Goal: Book appointment/travel/reservation

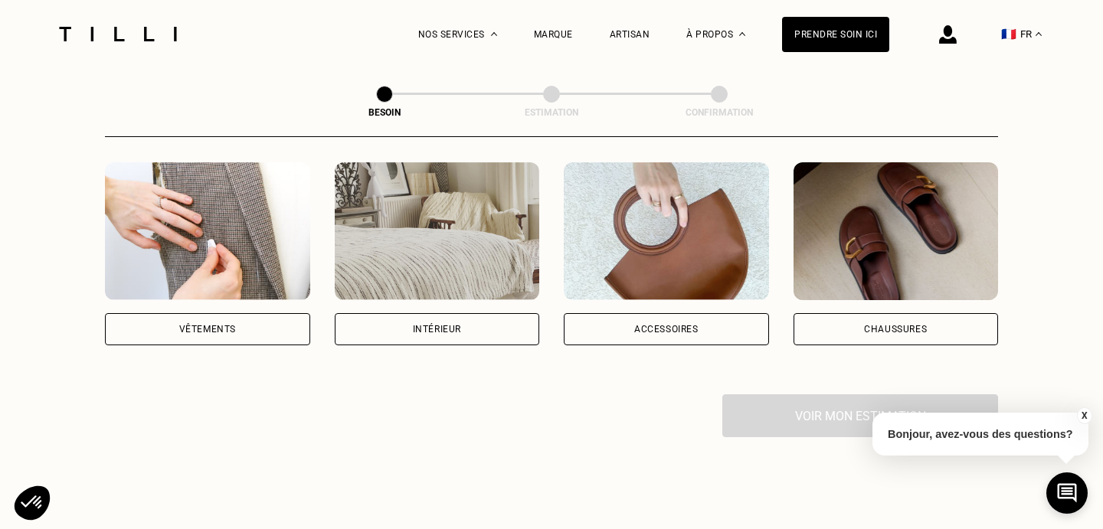
scroll to position [295, 0]
click at [265, 312] on div "Vêtements" at bounding box center [207, 328] width 205 height 32
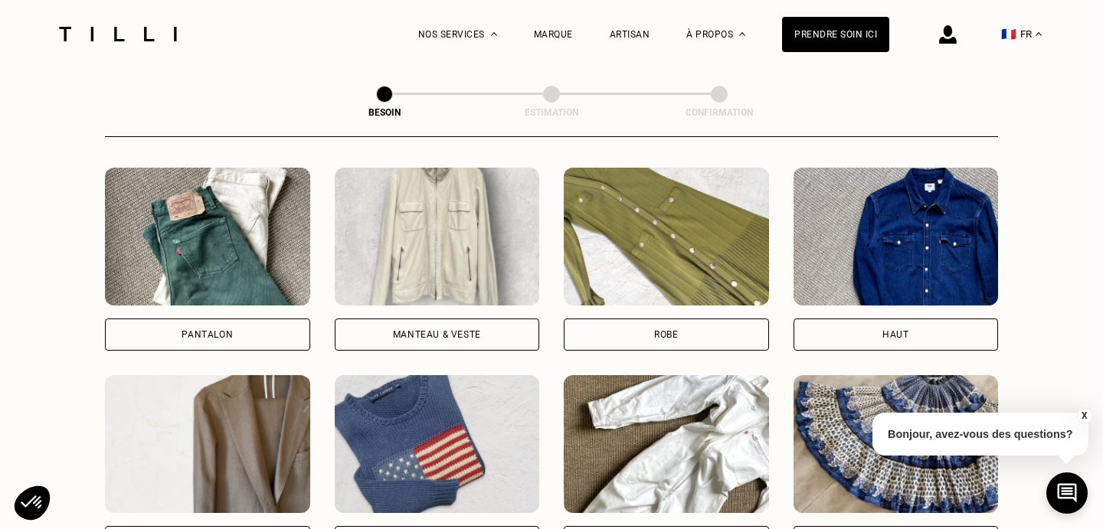
scroll to position [747, 0]
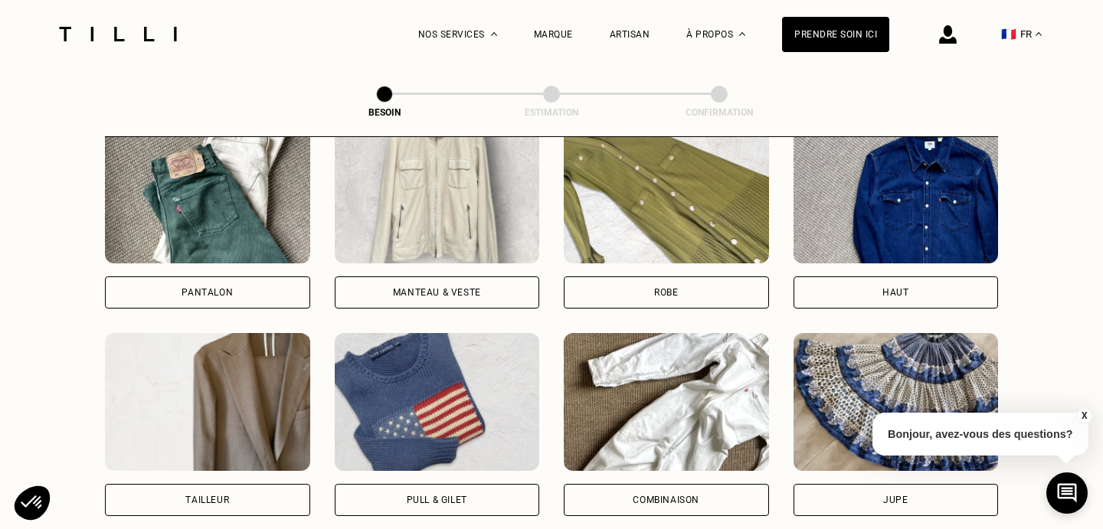
click at [459, 288] on div "Manteau & Veste" at bounding box center [437, 292] width 88 height 9
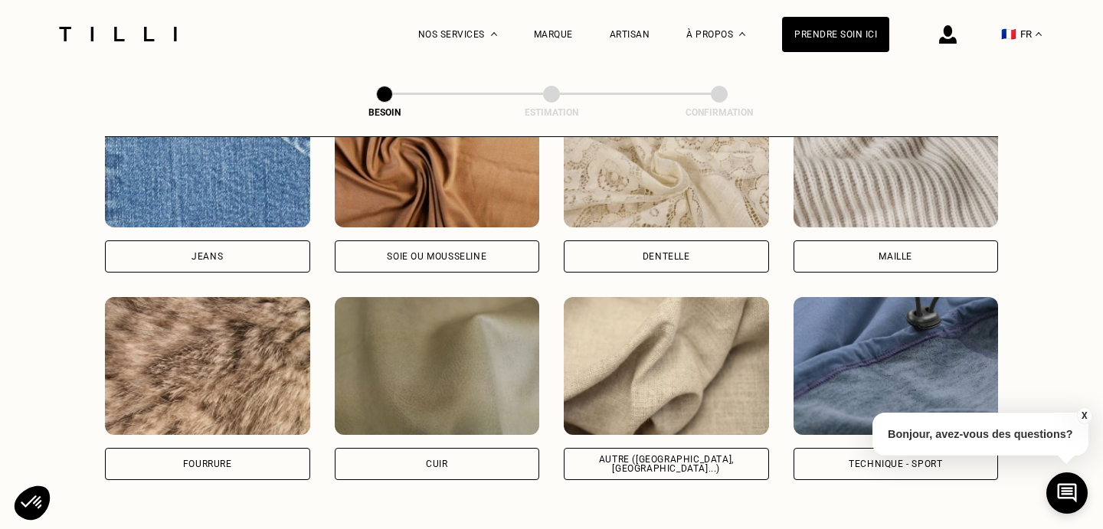
scroll to position [1764, 0]
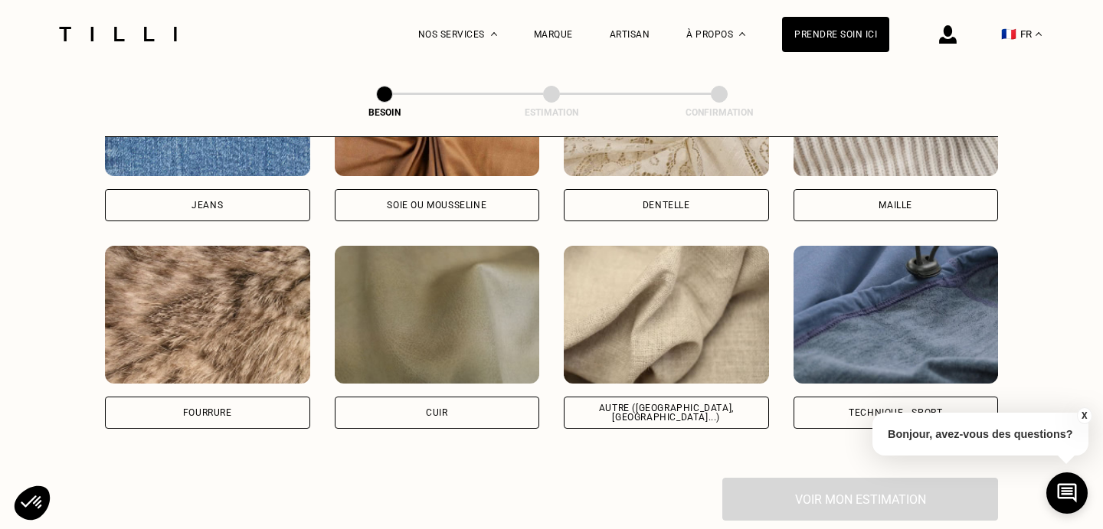
click at [733, 401] on div "Autre ([GEOGRAPHIC_DATA], [GEOGRAPHIC_DATA]...)" at bounding box center [666, 413] width 205 height 32
select select "FR"
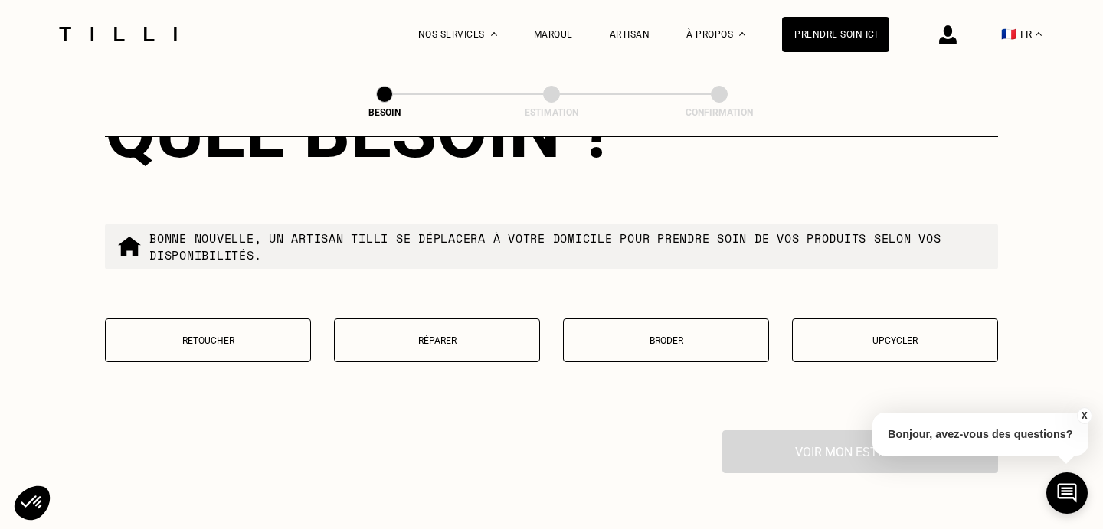
scroll to position [2581, 0]
click at [419, 335] on p "Réparer" at bounding box center [436, 340] width 189 height 11
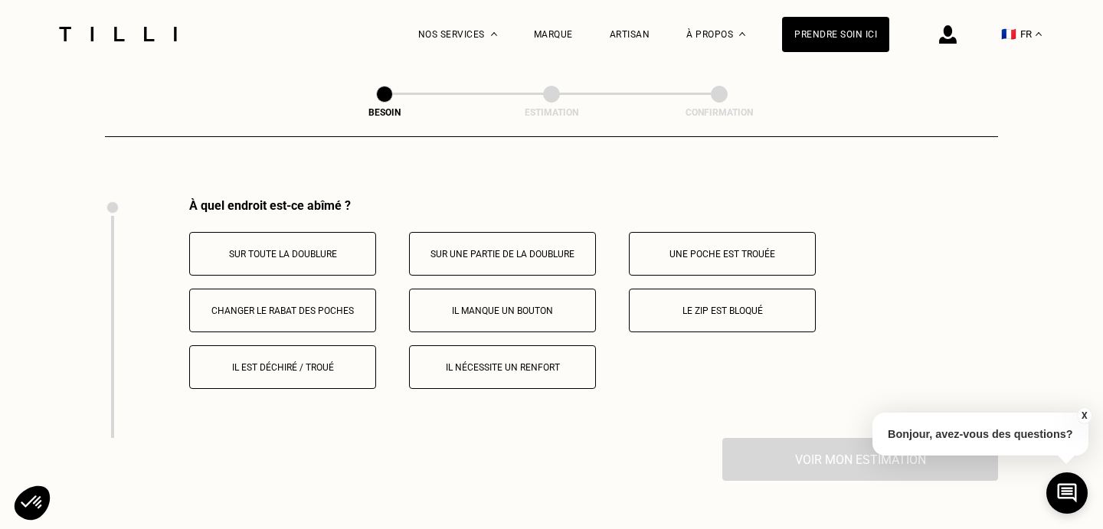
scroll to position [2824, 0]
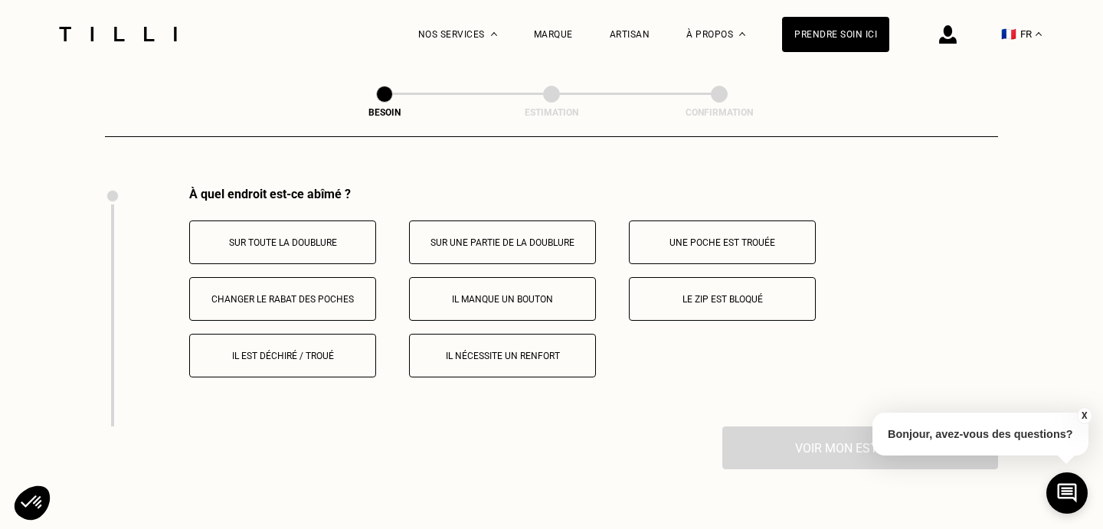
click at [669, 237] on button "Une poche est trouée" at bounding box center [722, 243] width 187 height 44
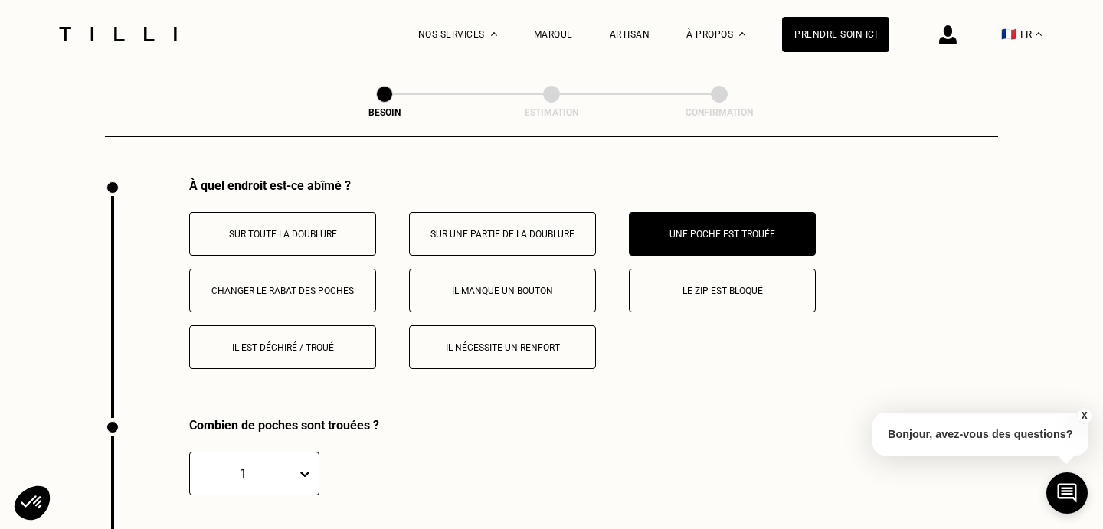
scroll to position [2792, 0]
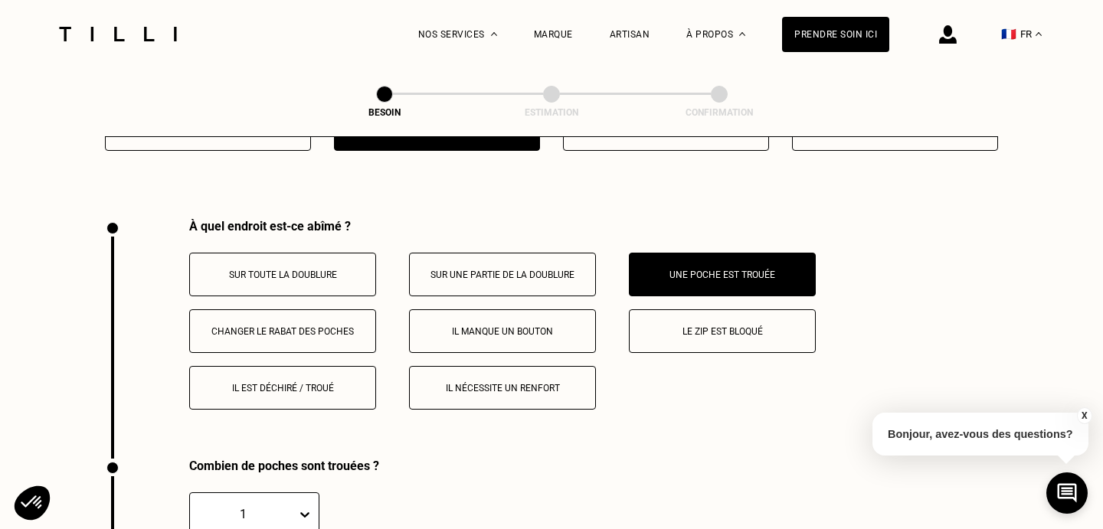
click at [305, 378] on button "Il est déchiré / troué" at bounding box center [282, 388] width 187 height 44
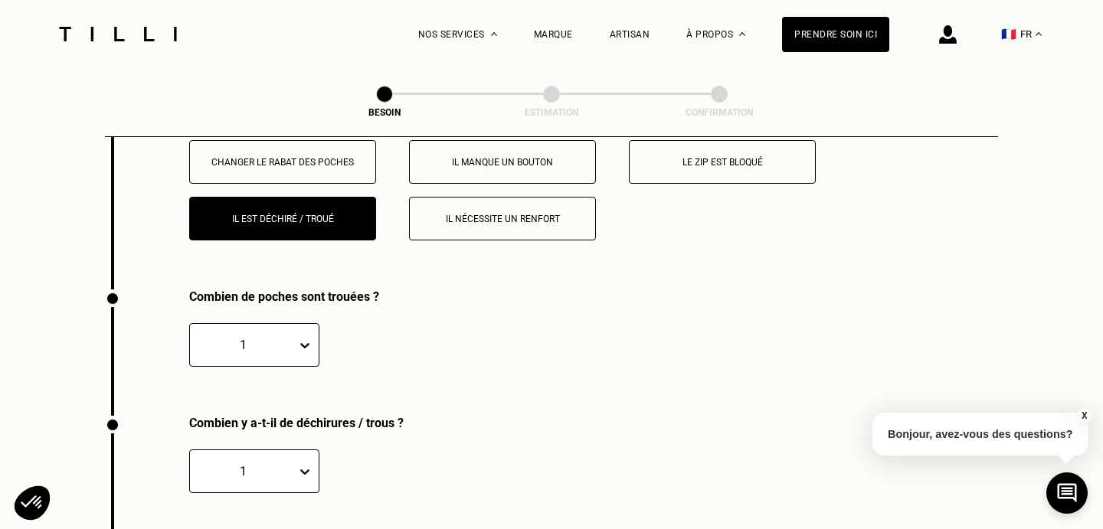
scroll to position [2976, 0]
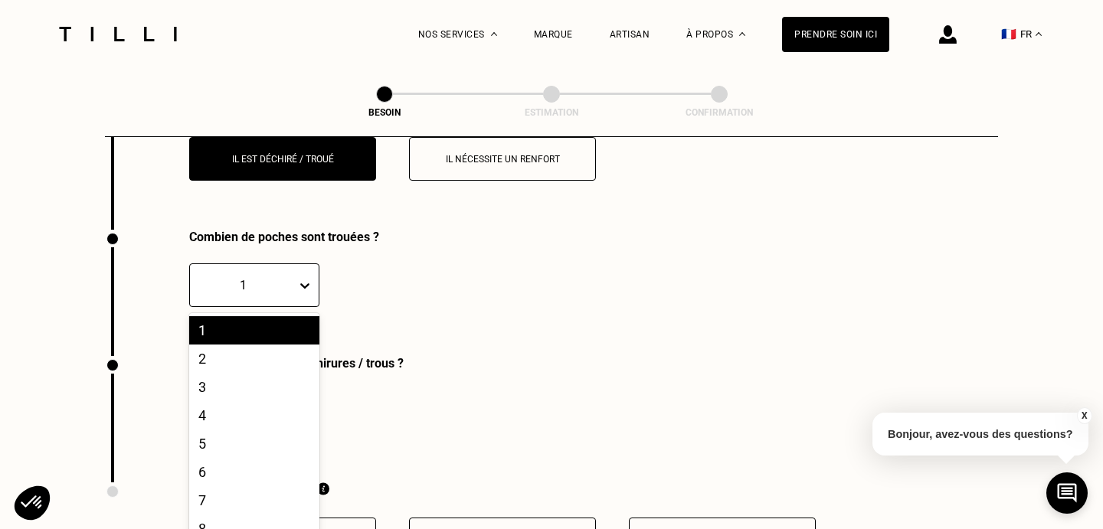
click at [309, 307] on div "1, 1 of 10. 10 results available. Use Up and Down to choose options, press Ente…" at bounding box center [254, 285] width 130 height 44
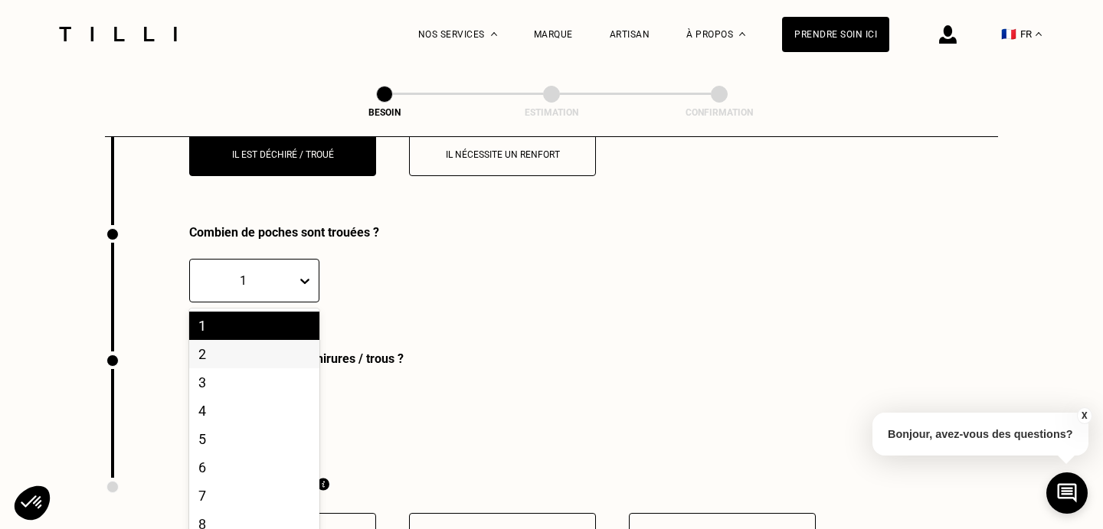
click at [281, 343] on div "2" at bounding box center [254, 354] width 130 height 28
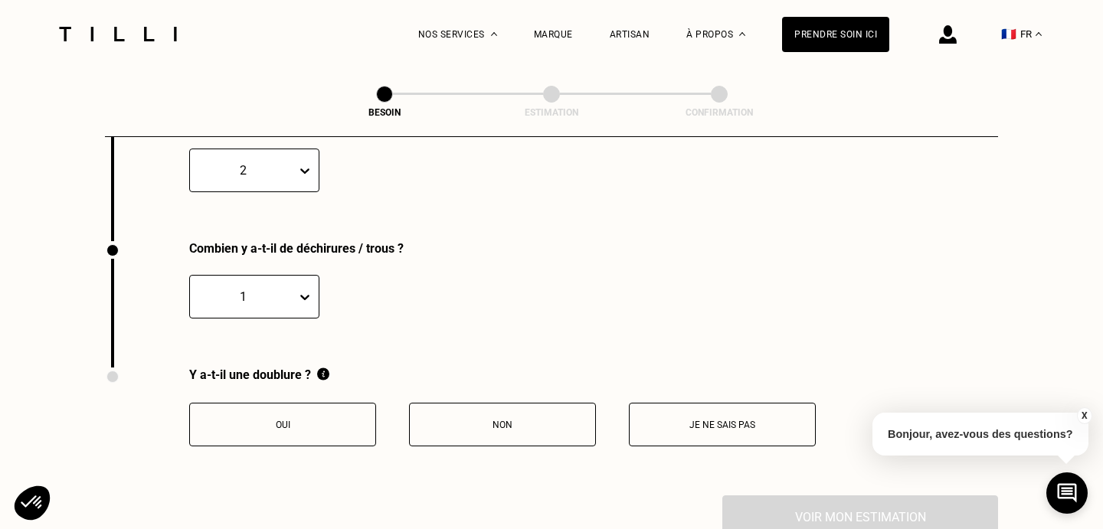
click at [295, 319] on div "1" at bounding box center [254, 297] width 130 height 44
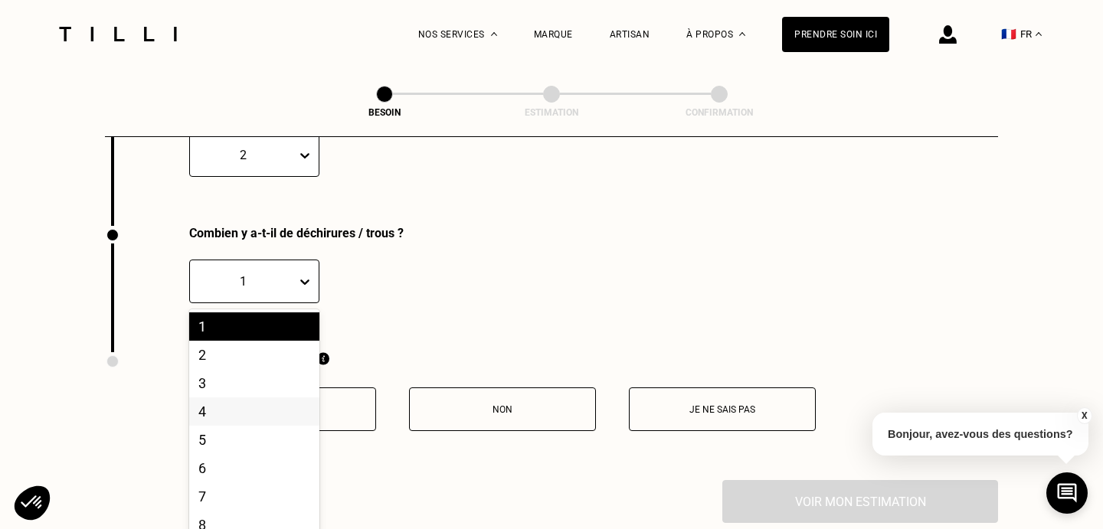
scroll to position [3151, 0]
click at [271, 453] on div "6" at bounding box center [254, 467] width 130 height 28
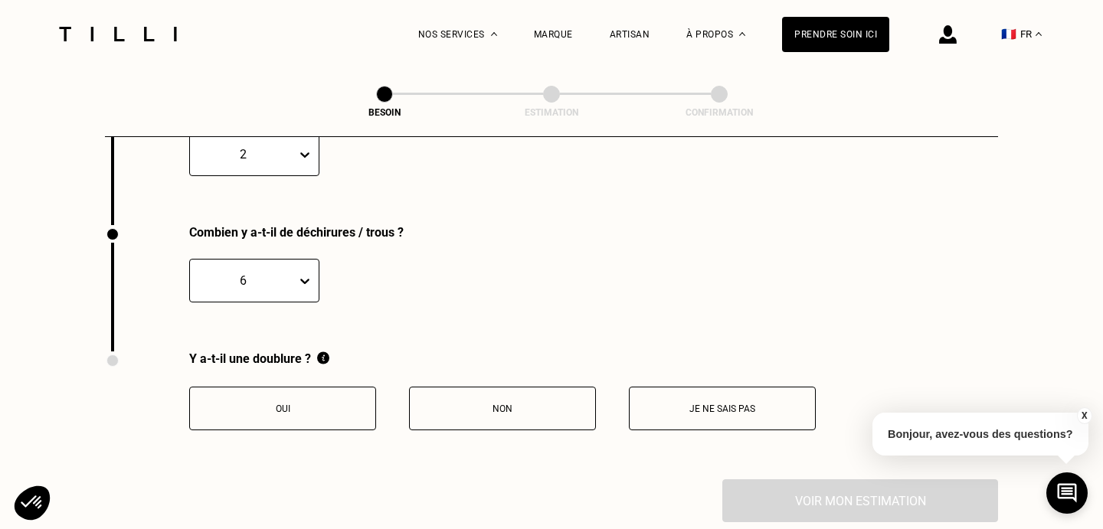
click at [442, 407] on button "Non" at bounding box center [502, 409] width 187 height 44
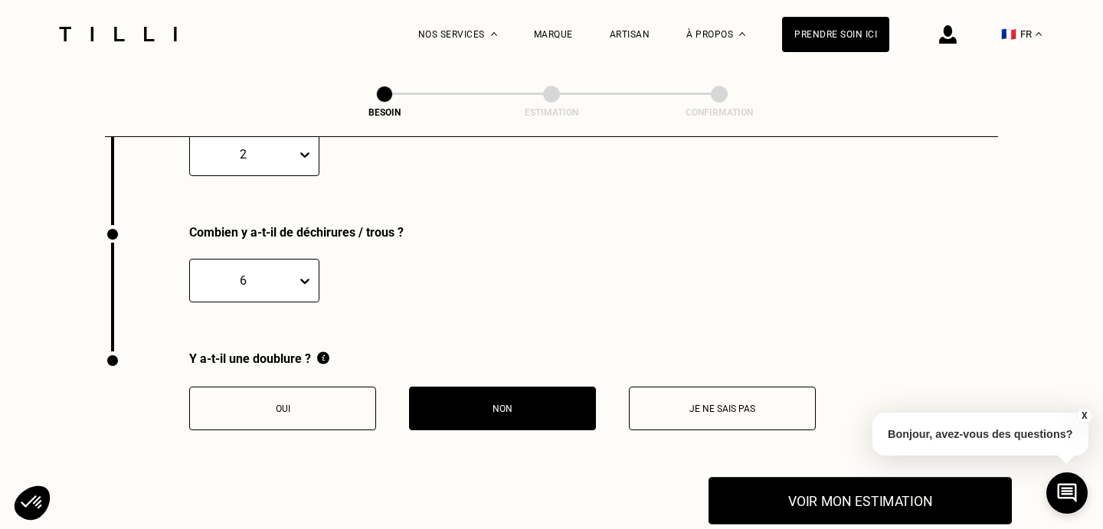
click at [755, 492] on button "Voir mon estimation" at bounding box center [859, 500] width 303 height 47
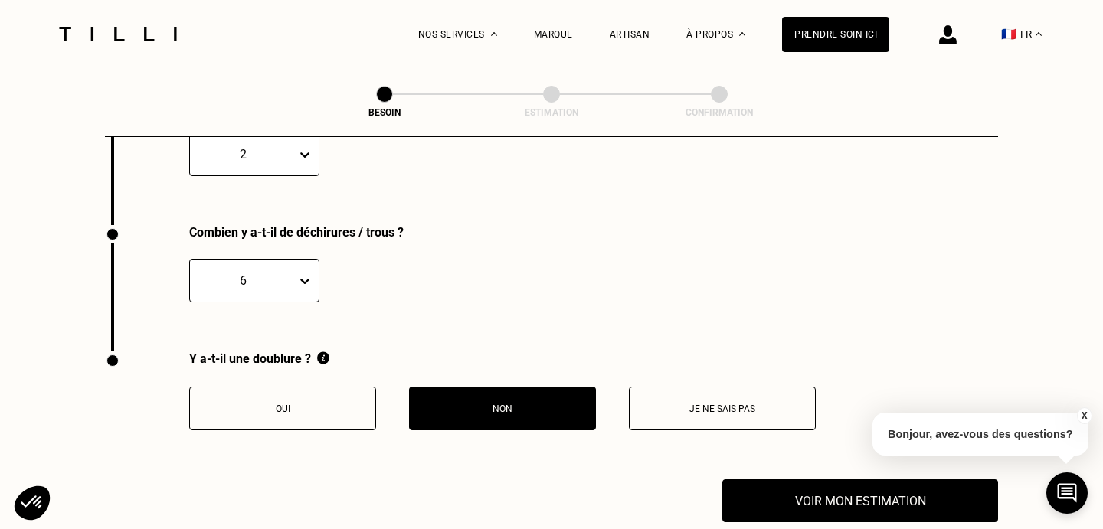
click at [665, 403] on p "Je ne sais pas" at bounding box center [722, 408] width 170 height 11
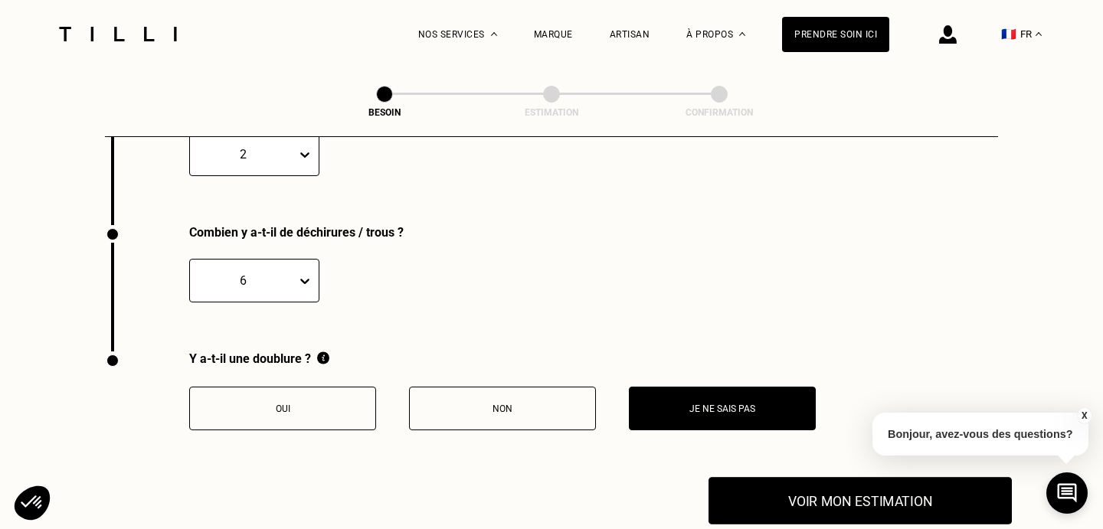
click at [803, 488] on button "Voir mon estimation" at bounding box center [859, 500] width 303 height 47
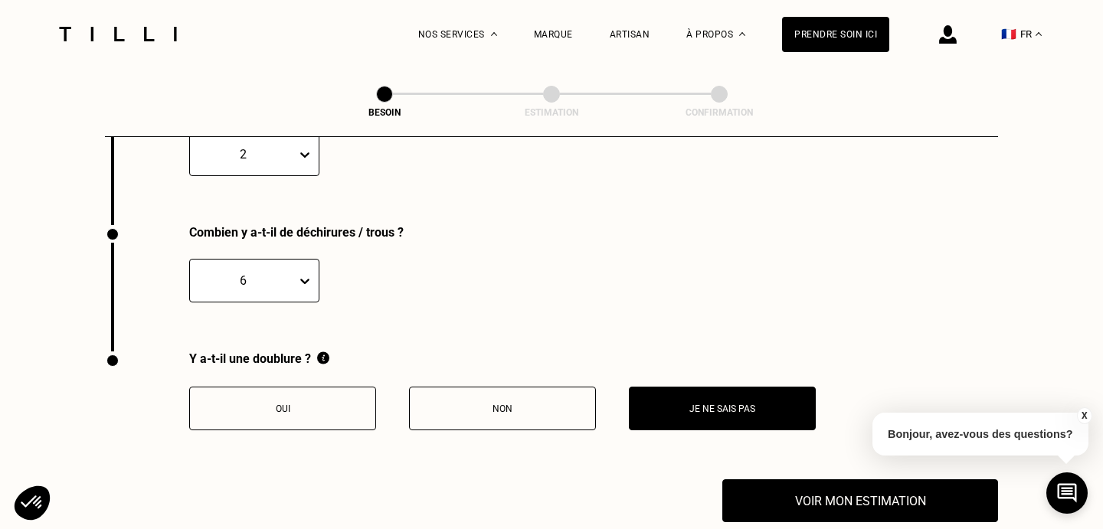
click at [541, 403] on p "Non" at bounding box center [502, 408] width 170 height 11
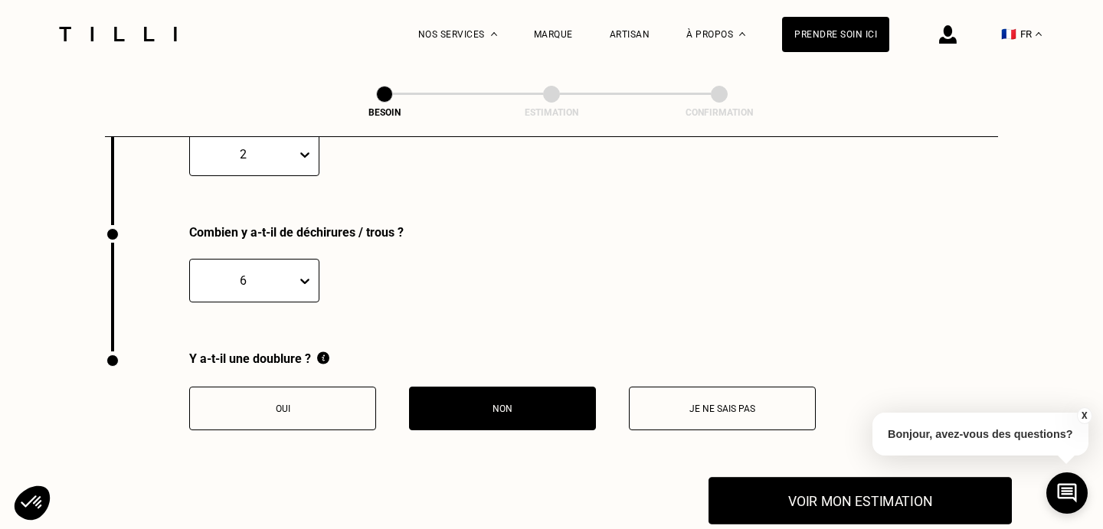
click at [756, 482] on button "Voir mon estimation" at bounding box center [859, 500] width 303 height 47
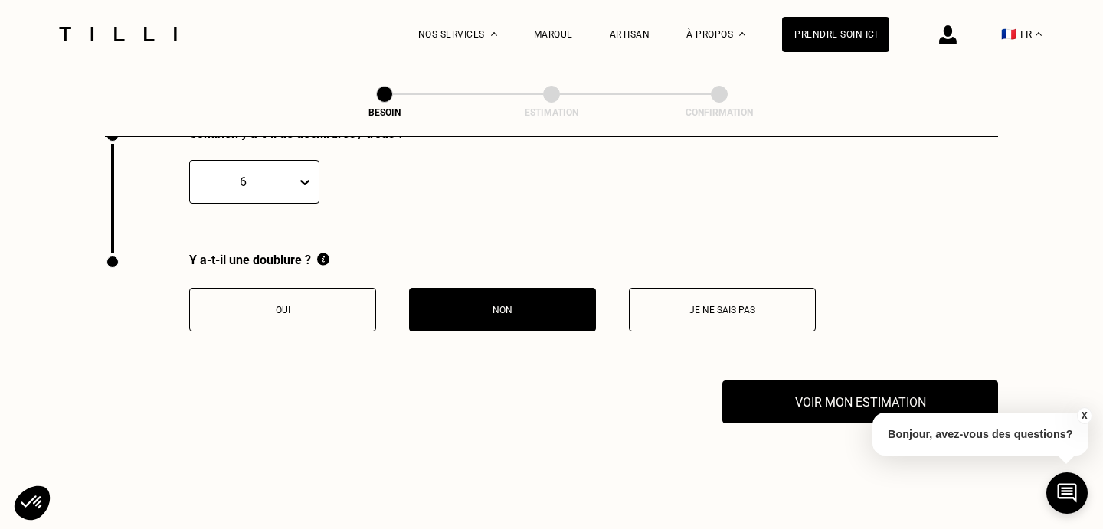
scroll to position [3277, 0]
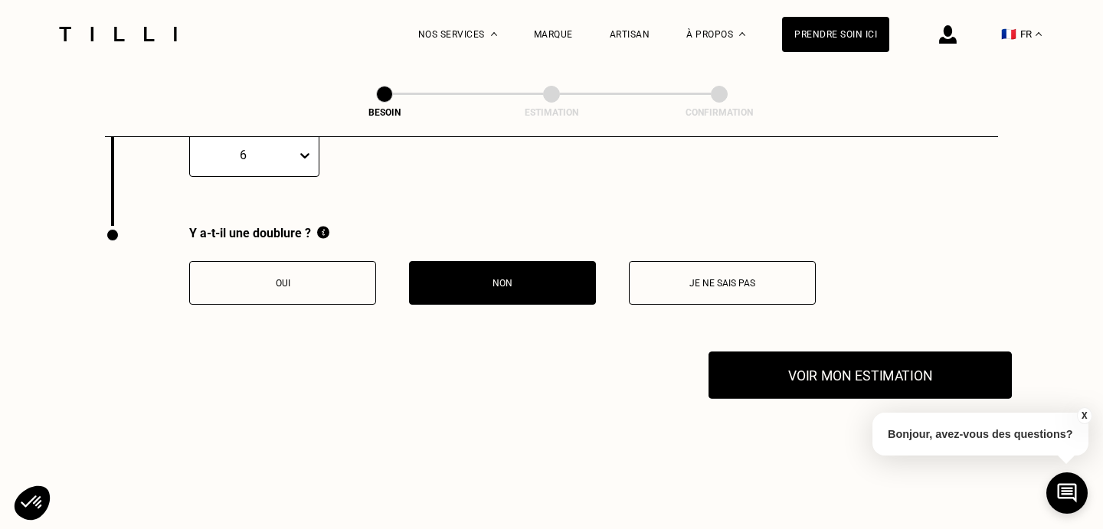
click at [794, 351] on button "Voir mon estimation" at bounding box center [859, 374] width 303 height 47
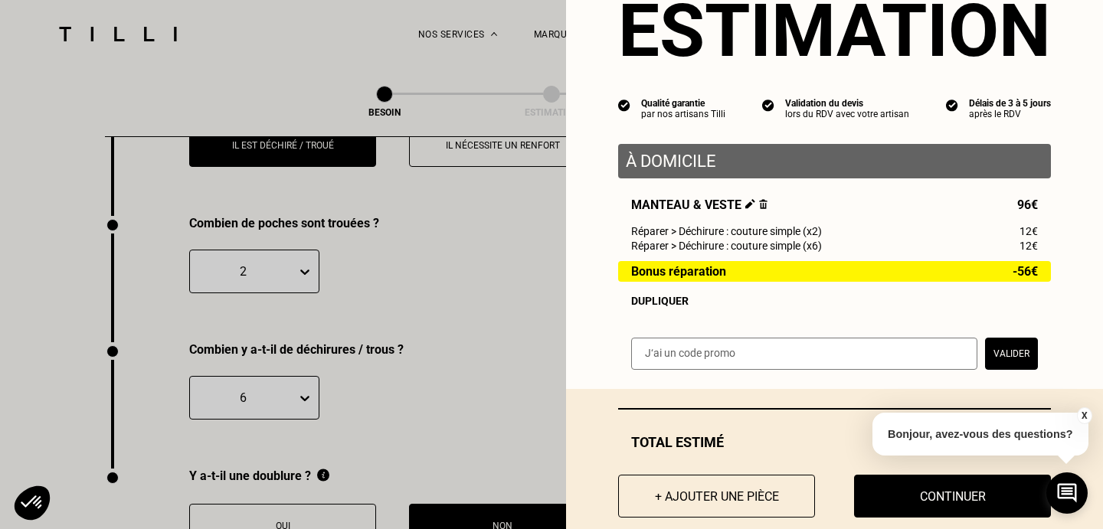
scroll to position [83, 0]
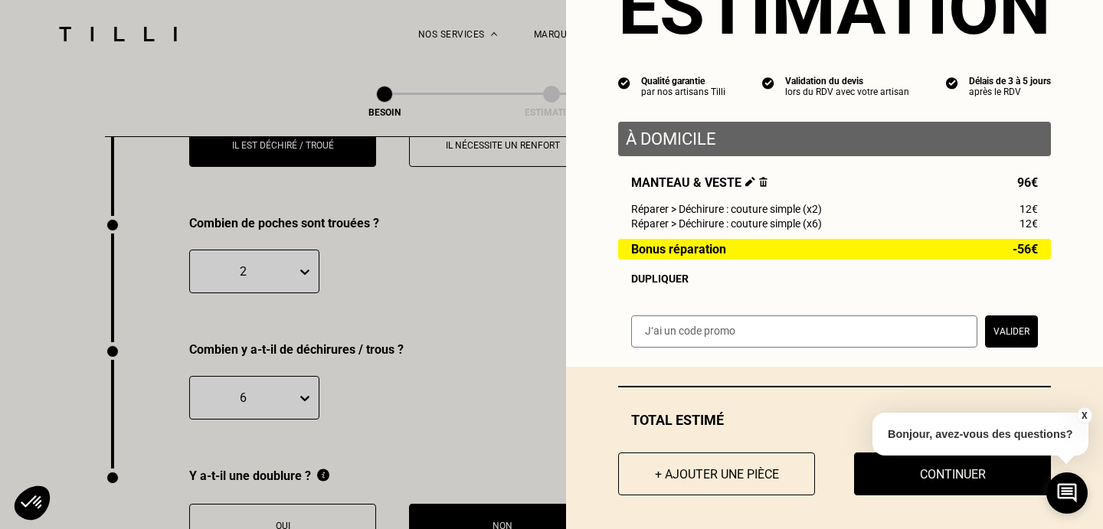
click at [684, 328] on input "text" at bounding box center [804, 331] width 346 height 32
paste input "Lilysilk"
type input "Lilysilk"
click at [1020, 338] on button "Valider" at bounding box center [1011, 331] width 53 height 32
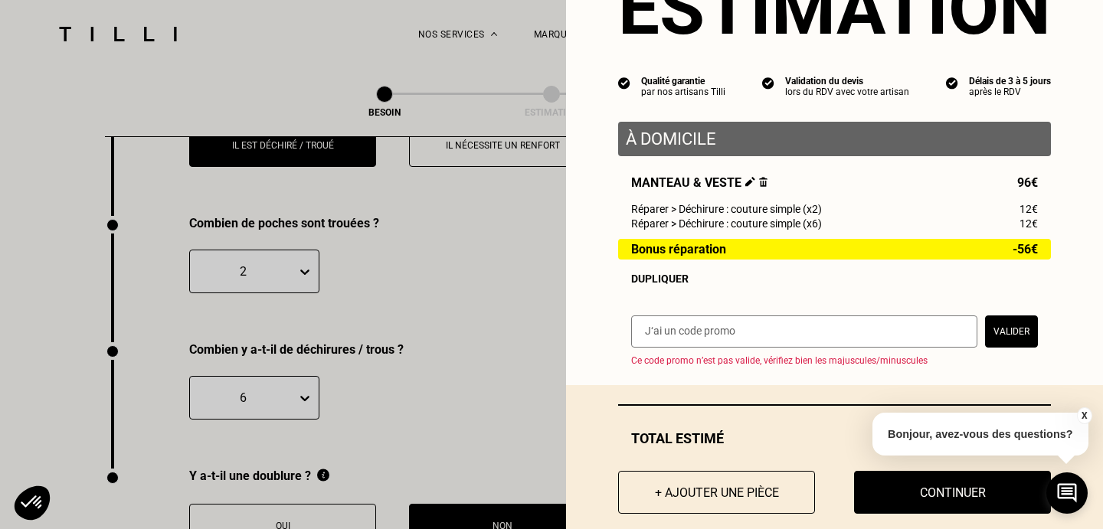
click at [777, 334] on input "text" at bounding box center [804, 331] width 346 height 32
type input "LILYSILK"
click at [1001, 332] on button "Valider" at bounding box center [1011, 331] width 53 height 32
click at [997, 343] on button "Valider" at bounding box center [1011, 331] width 53 height 32
click at [912, 340] on input "text" at bounding box center [804, 331] width 346 height 32
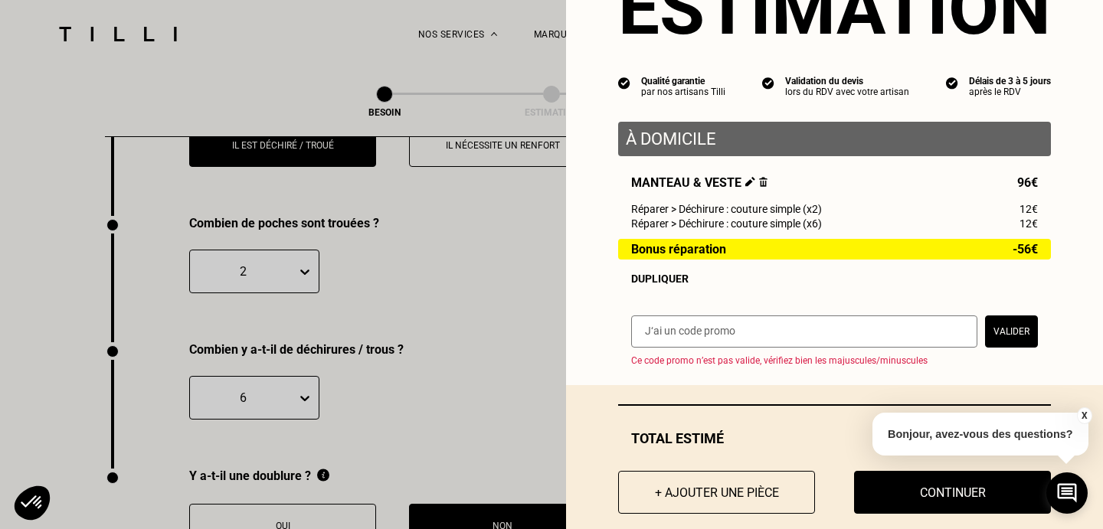
paste input "Lilysilk"
type input "Lilysilk"
click at [1001, 299] on div "Estimation Qualité garantie par nos artisans Tilli Validation du devis lors du …" at bounding box center [834, 151] width 537 height 469
click at [1001, 322] on button "Valider" at bounding box center [1011, 331] width 53 height 32
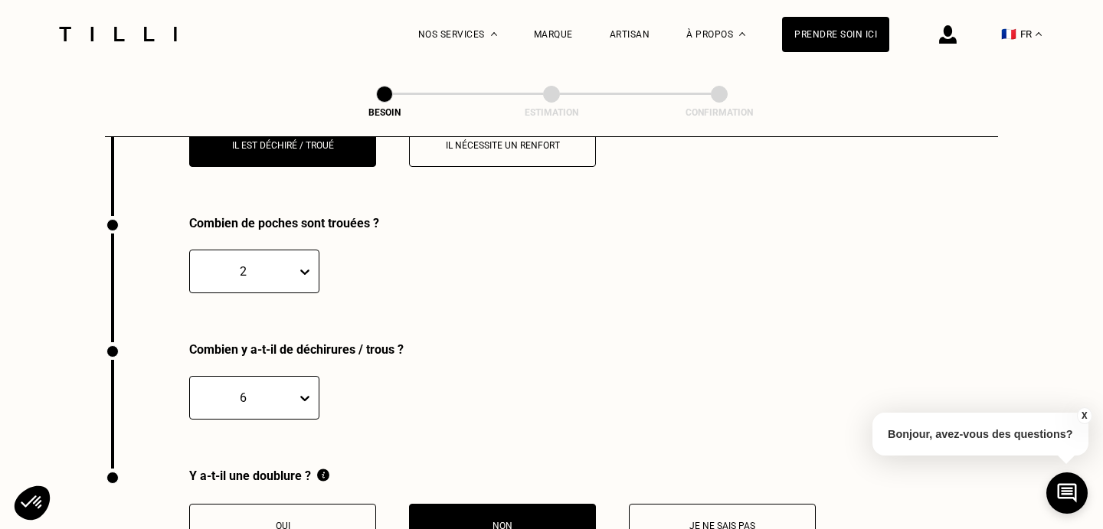
click at [1084, 415] on button "X" at bounding box center [1083, 415] width 15 height 17
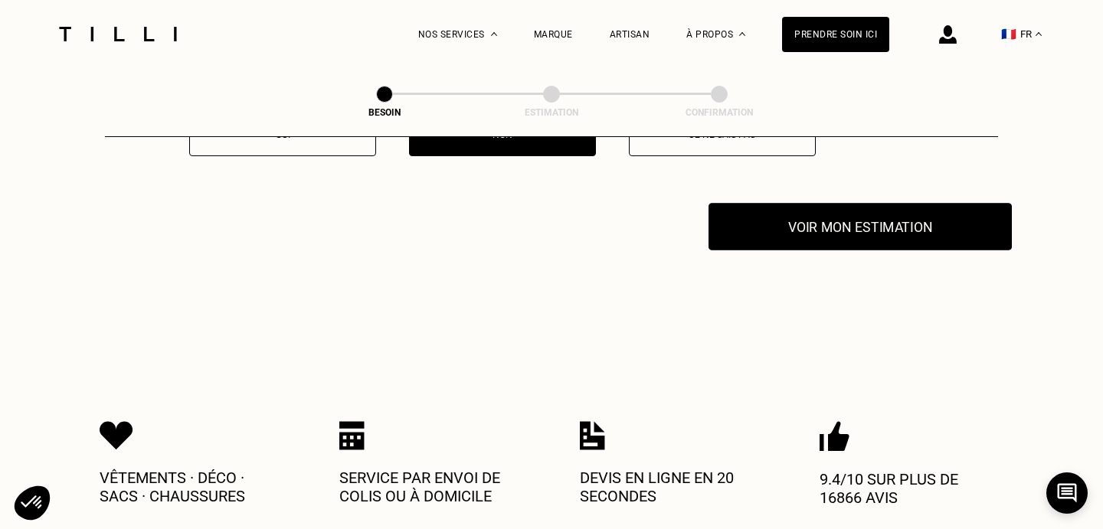
scroll to position [3415, 0]
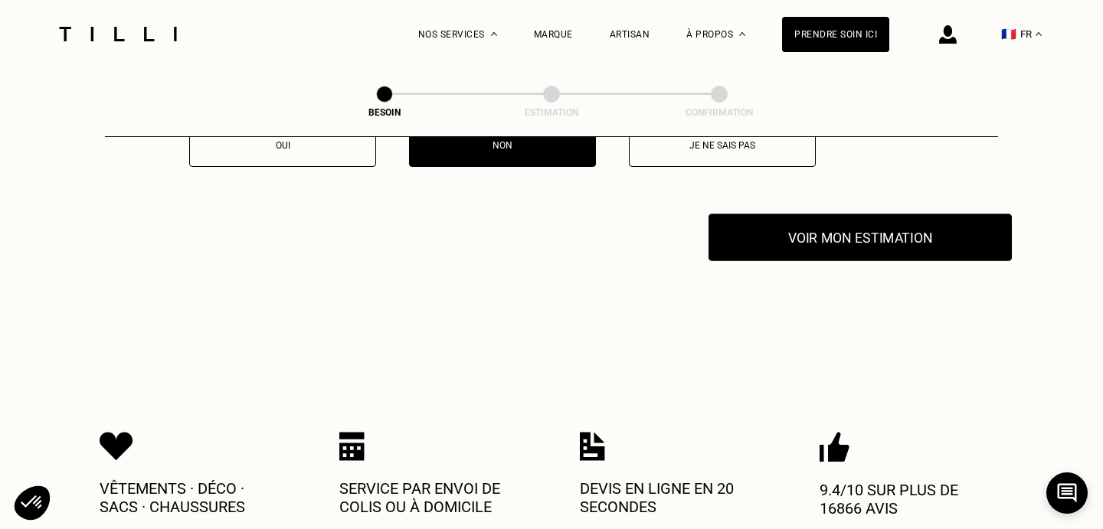
click at [782, 220] on button "Voir mon estimation" at bounding box center [859, 237] width 303 height 47
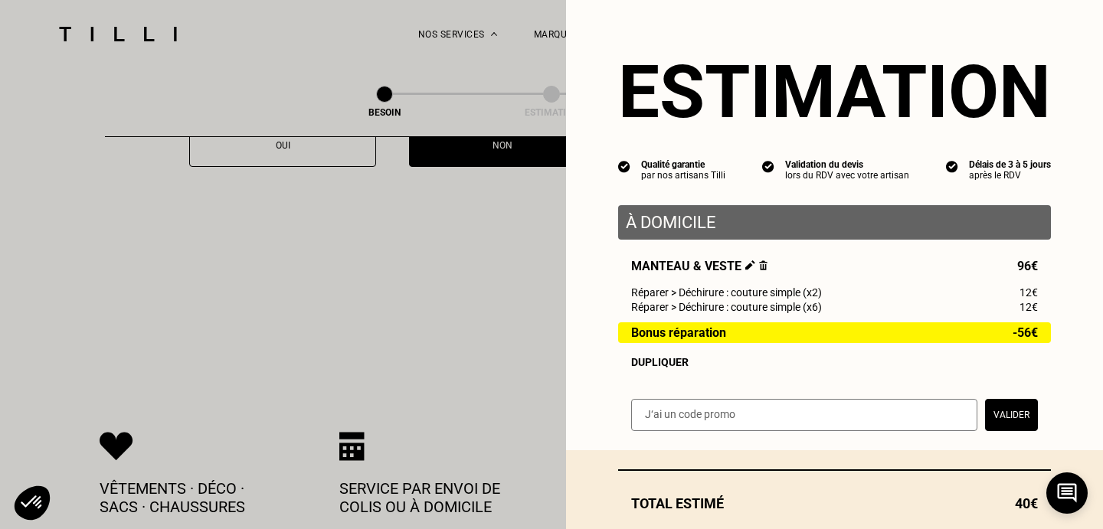
scroll to position [90, 0]
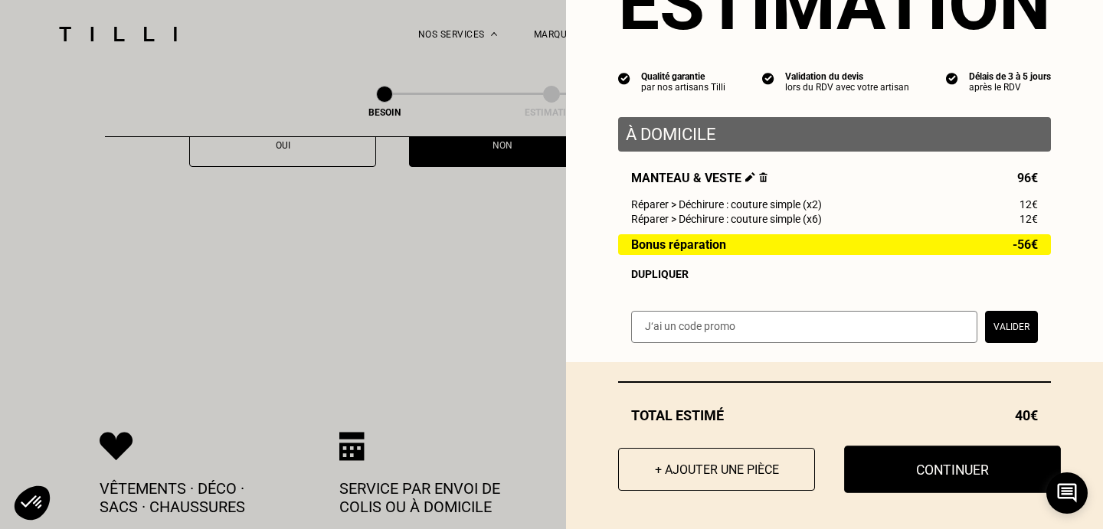
click at [892, 485] on button "Continuer" at bounding box center [952, 469] width 217 height 47
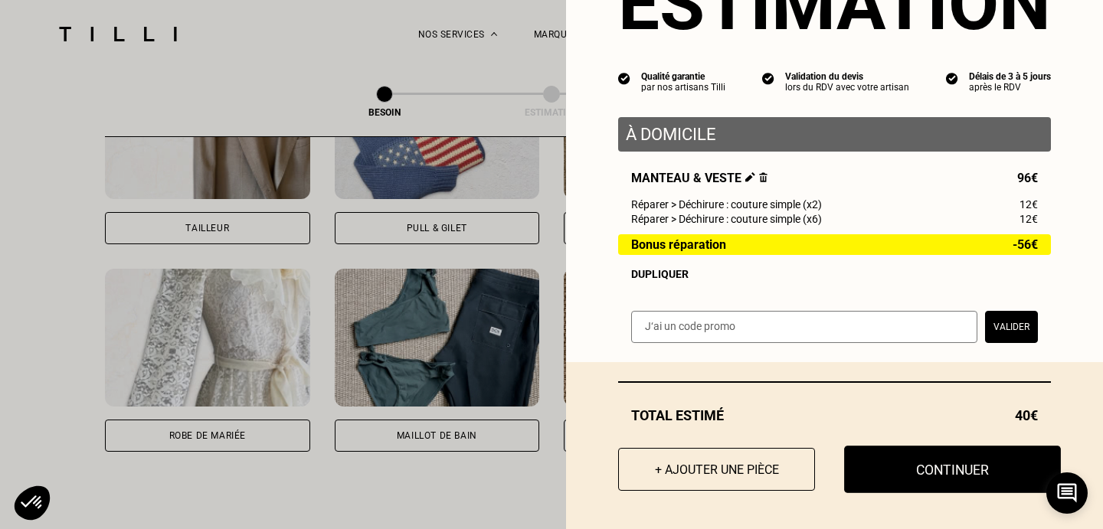
scroll to position [47, 0]
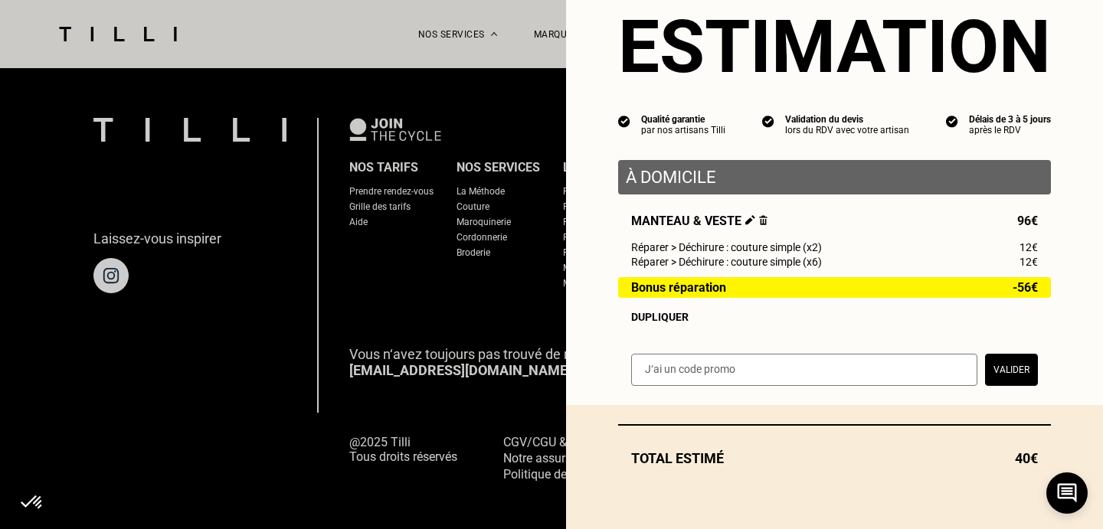
select select "FR"
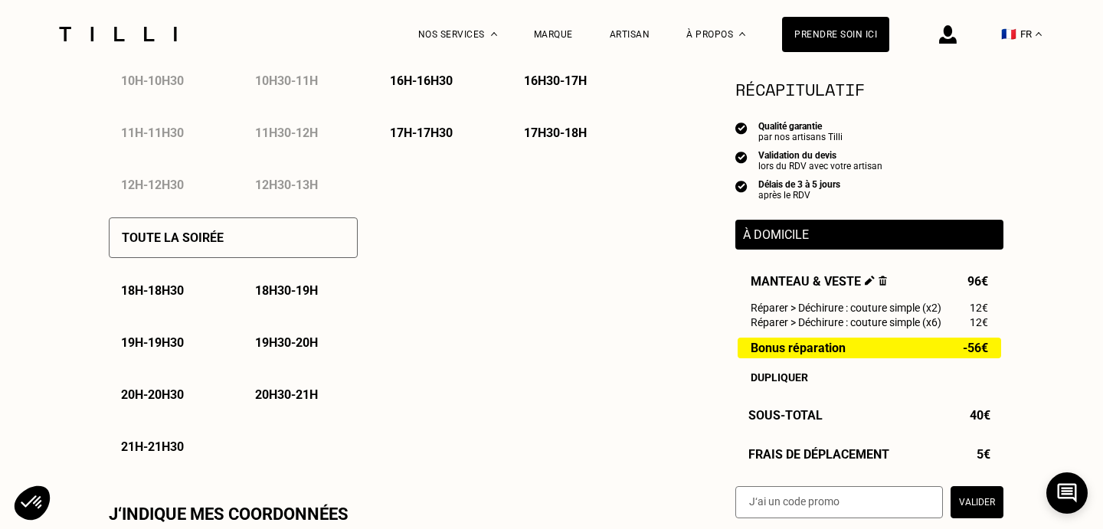
scroll to position [1014, 0]
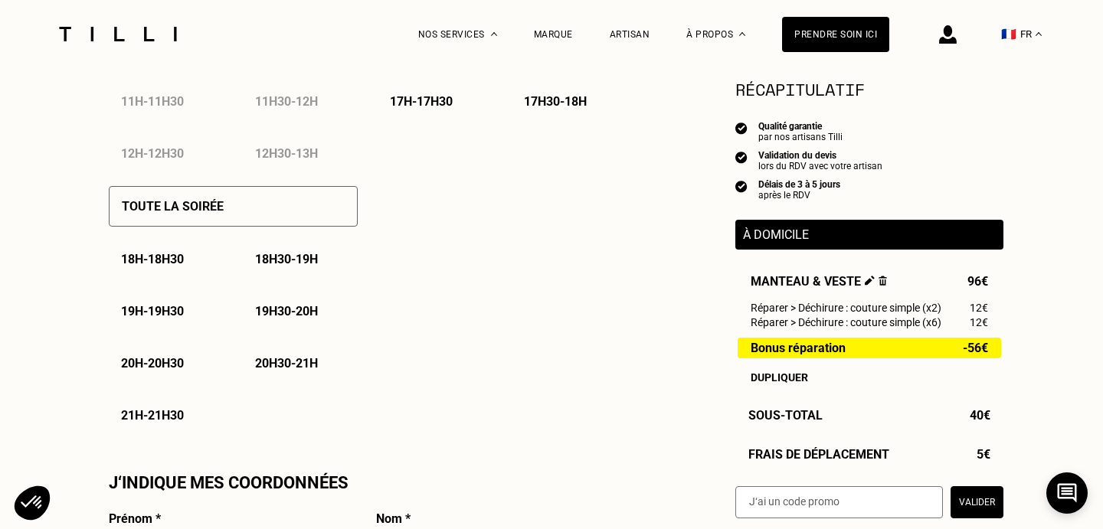
click at [148, 317] on p "19h - 19h30" at bounding box center [152, 311] width 63 height 15
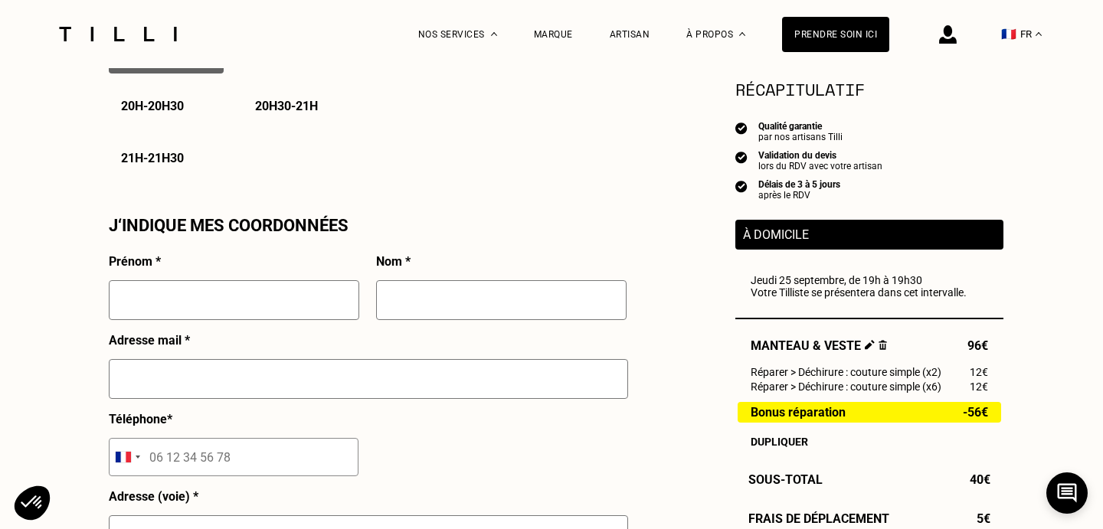
scroll to position [1287, 0]
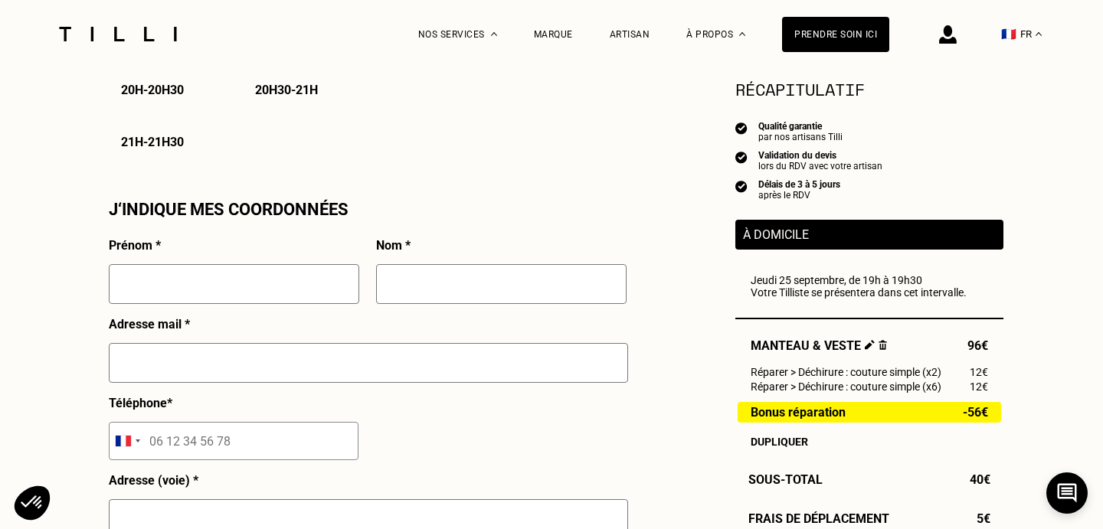
click at [189, 301] on input "text" at bounding box center [234, 284] width 250 height 40
type input "Aimery"
type input "[PERSON_NAME]"
type input "[EMAIL_ADDRESS][DOMAIN_NAME]"
type input "07 67 13 11 38"
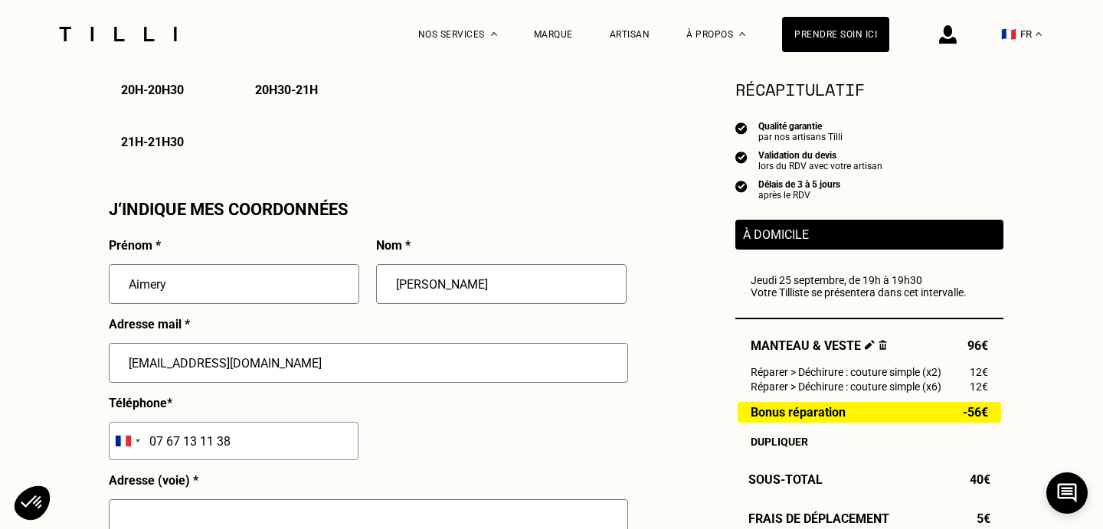
type input "LIEU DIT DE MONTRAMBOEUF"
type input "Vierzy"
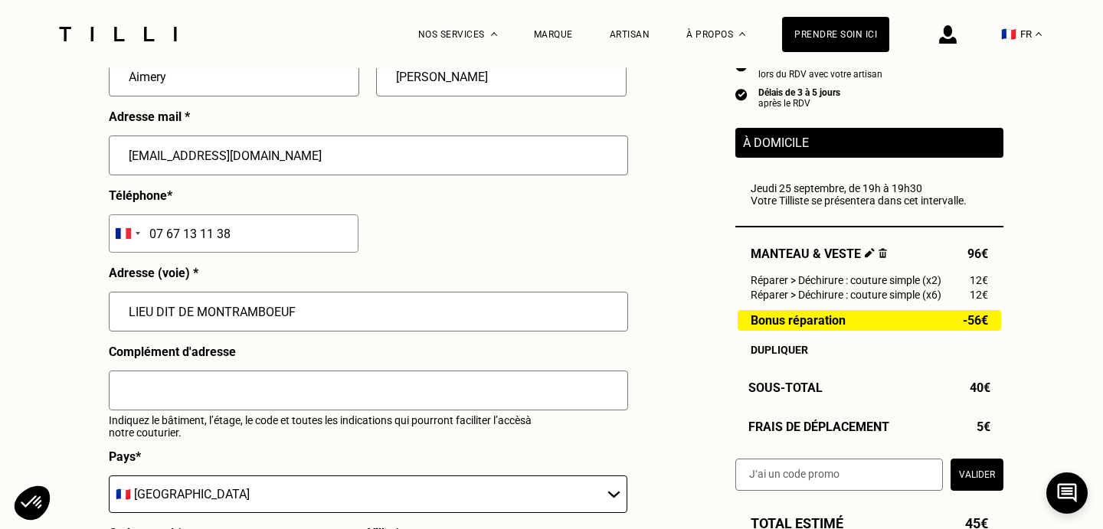
scroll to position [1508, 0]
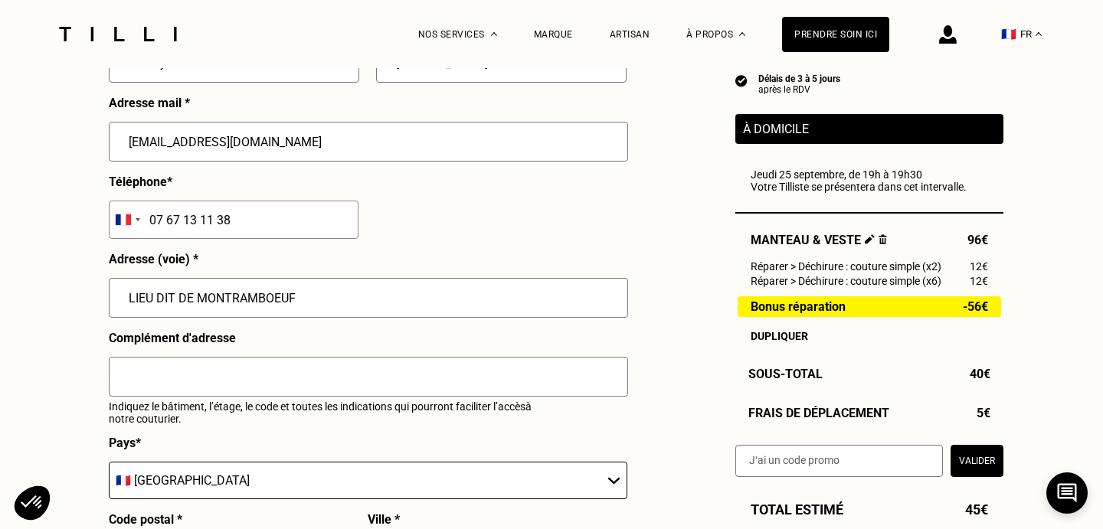
click at [275, 318] on input "LIEU DIT DE MONTRAMBOEUF" at bounding box center [368, 298] width 519 height 40
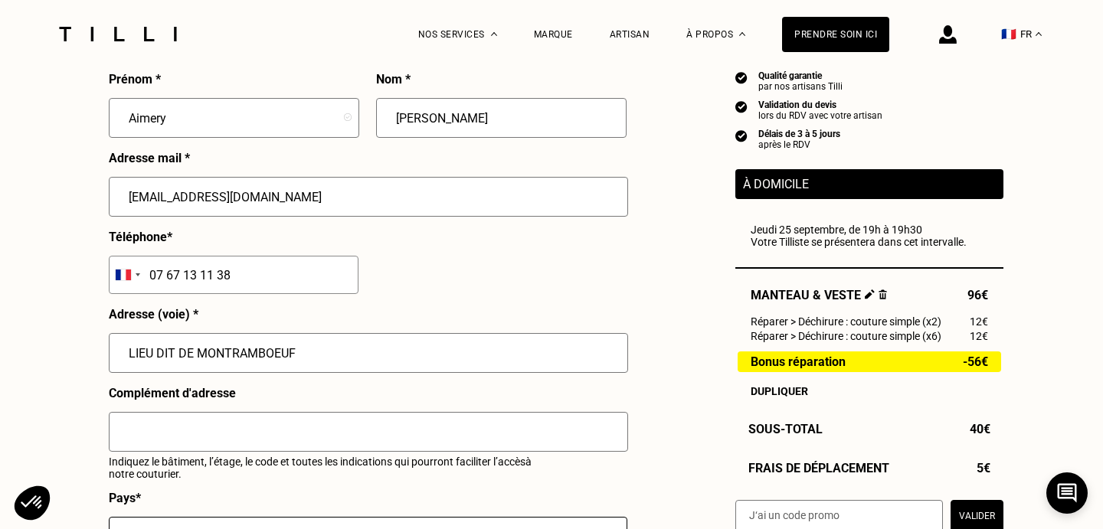
scroll to position [1464, 0]
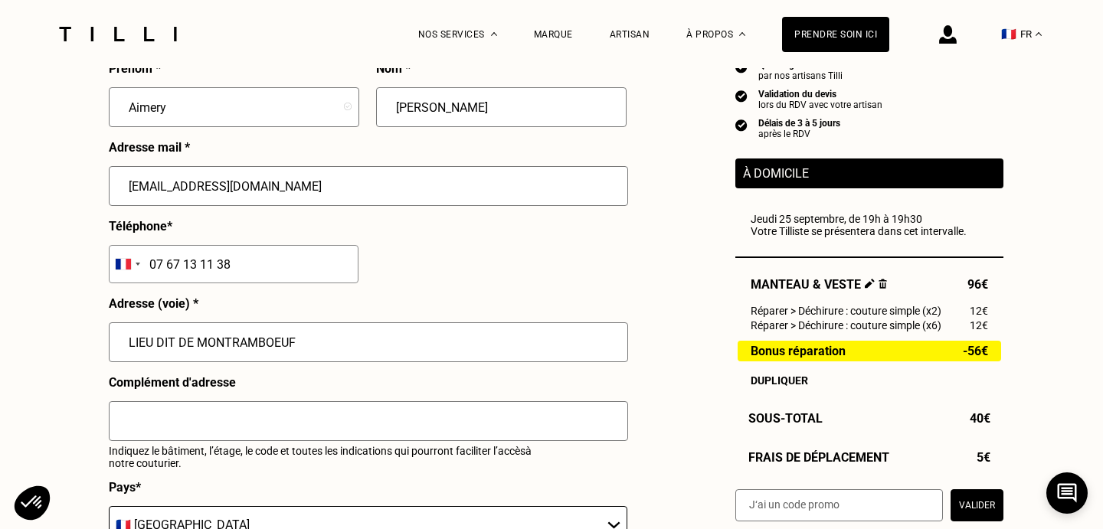
drag, startPoint x: 305, startPoint y: 339, endPoint x: 0, endPoint y: 318, distance: 305.5
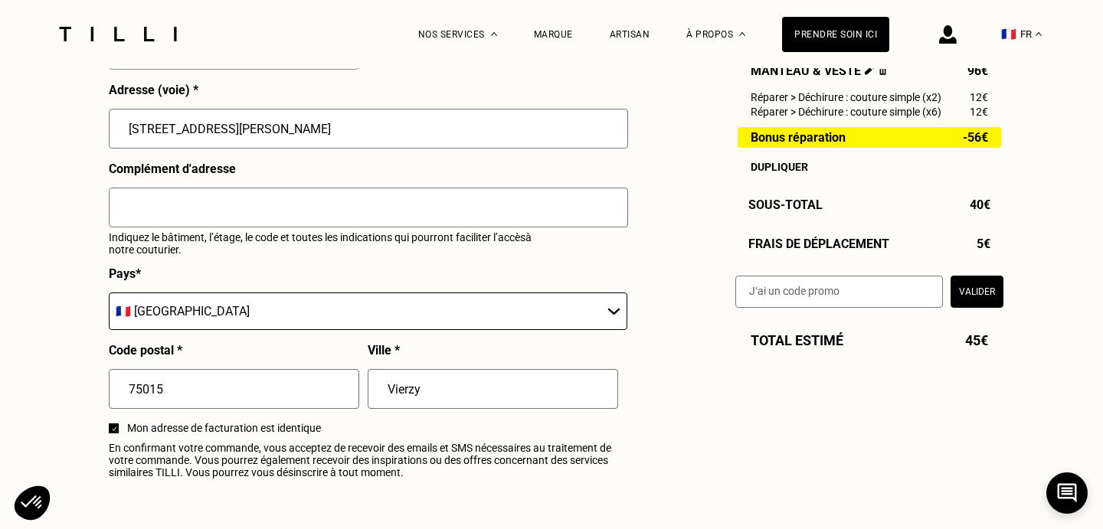
scroll to position [1721, 0]
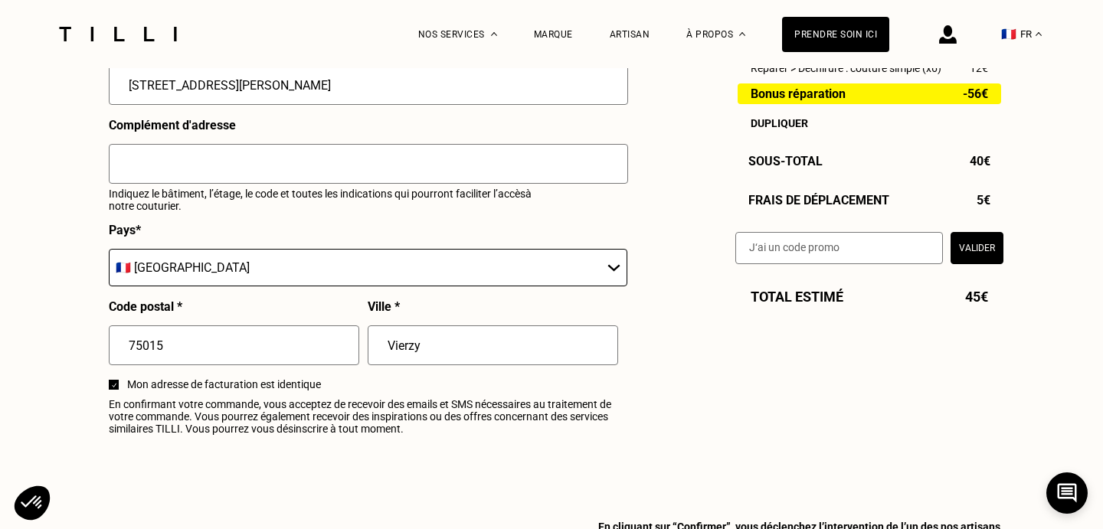
type input "[STREET_ADDRESS][PERSON_NAME]"
click at [421, 339] on input "Vierzy" at bounding box center [493, 345] width 250 height 40
type input "V"
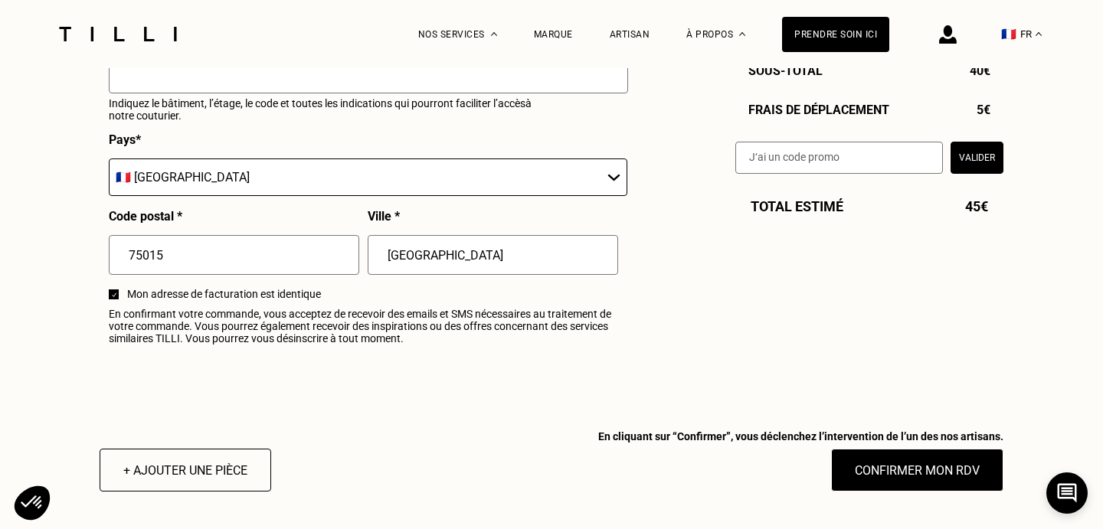
scroll to position [1834, 0]
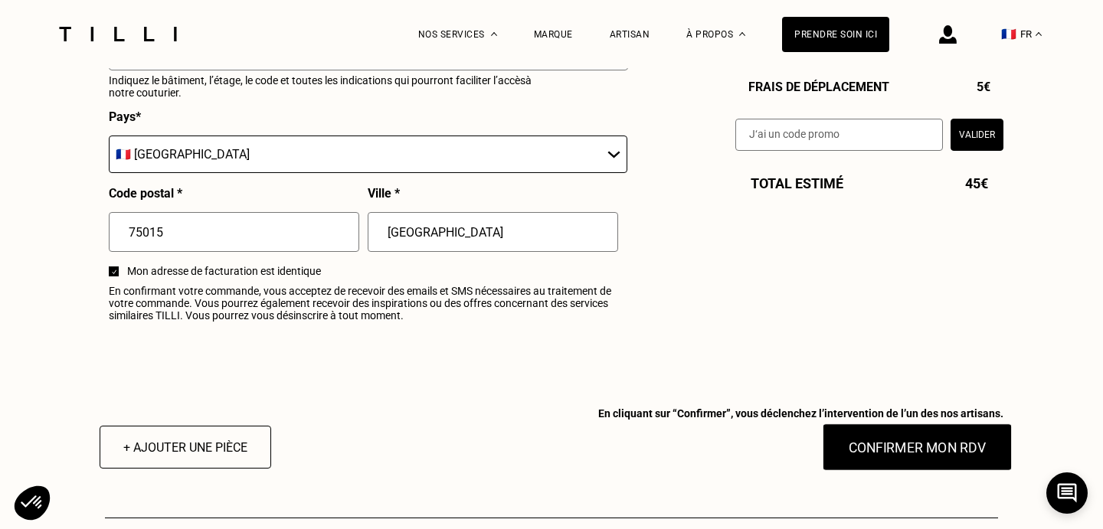
type input "[GEOGRAPHIC_DATA]"
click at [932, 456] on button "Confirmer mon RDV" at bounding box center [917, 446] width 190 height 47
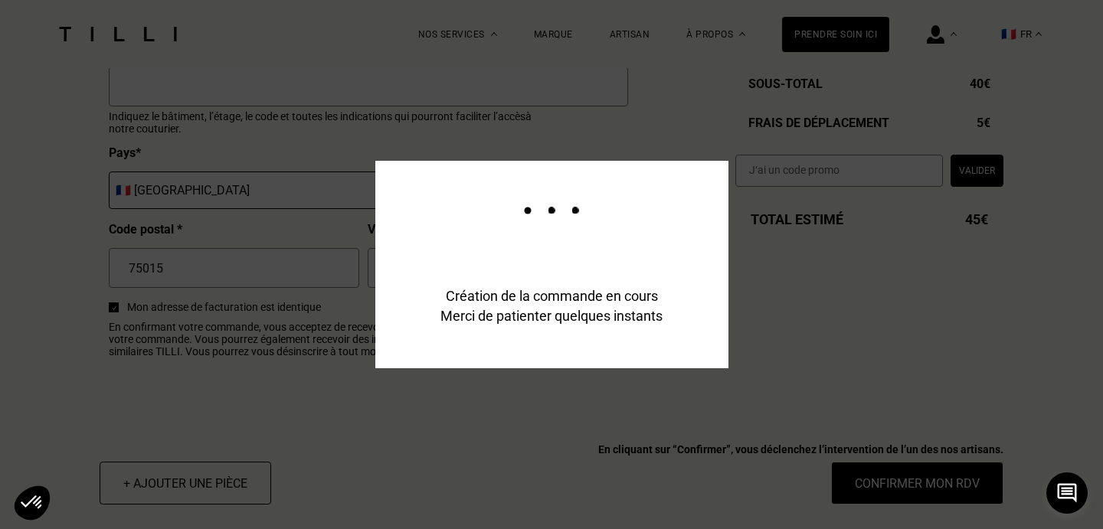
scroll to position [1871, 0]
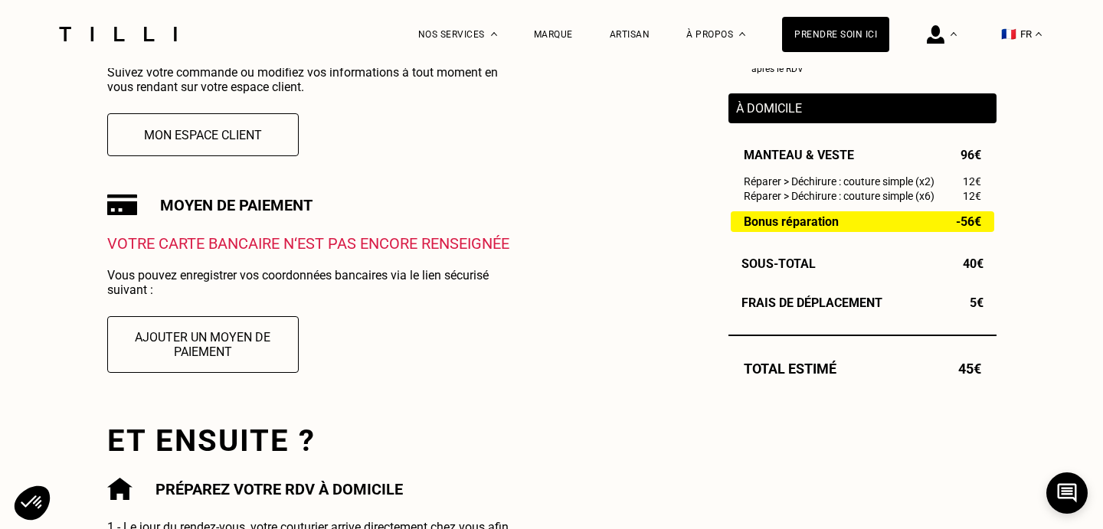
scroll to position [418, 0]
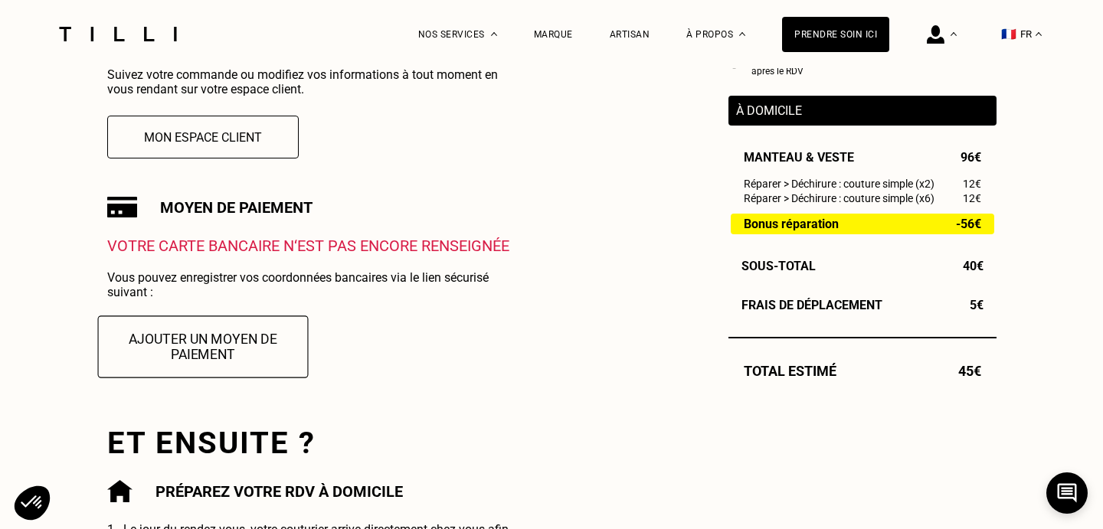
click at [225, 332] on button "Ajouter un moyen de paiement" at bounding box center [202, 346] width 211 height 62
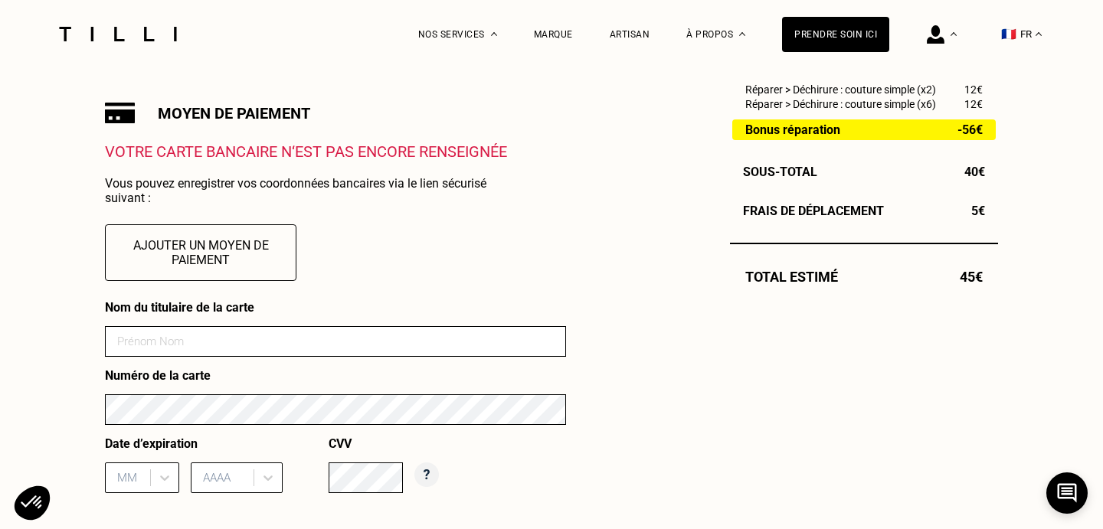
scroll to position [550, 0]
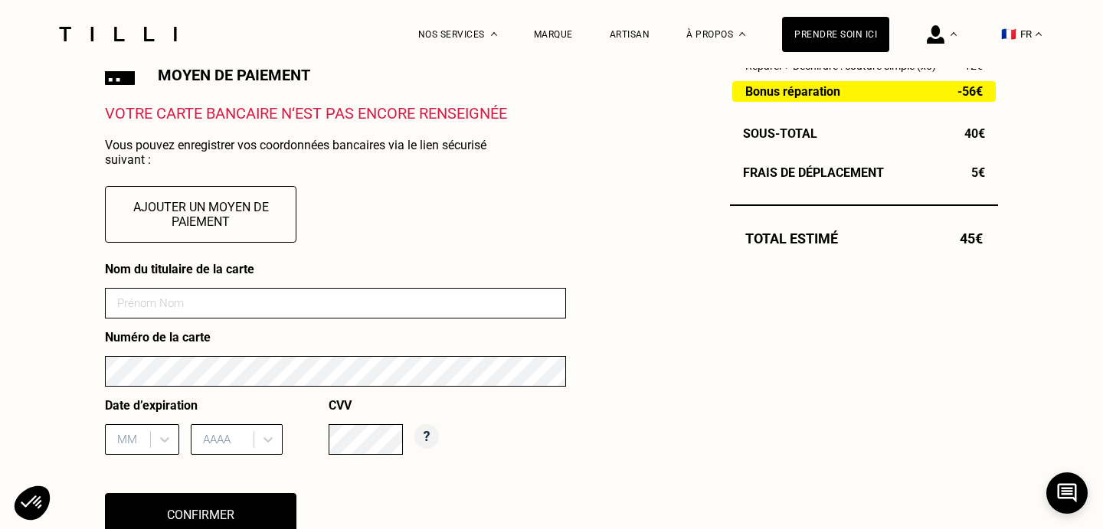
click at [200, 306] on input at bounding box center [335, 303] width 461 height 31
type input "[PERSON_NAME]"
type input "02"
type input "2028"
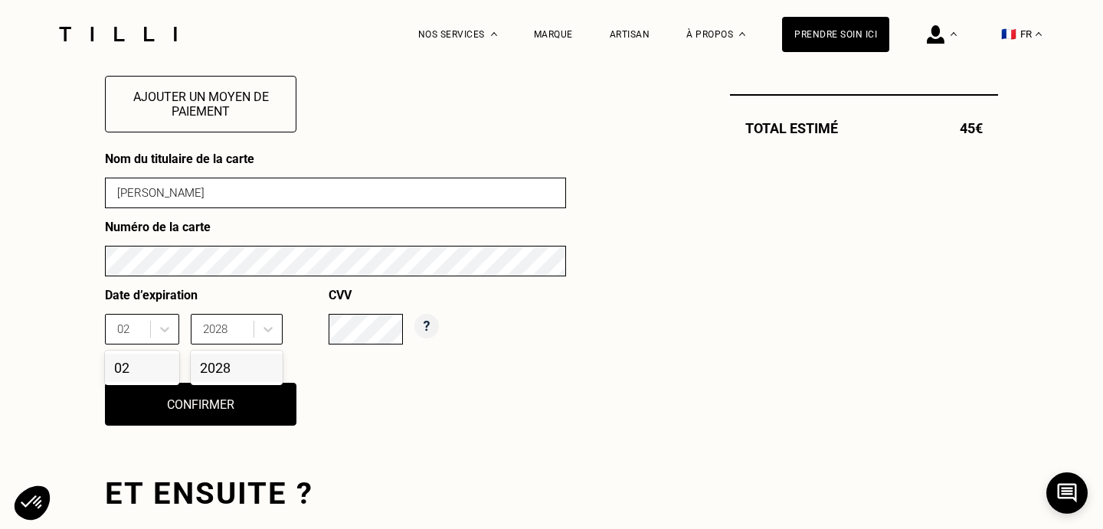
scroll to position [682, 0]
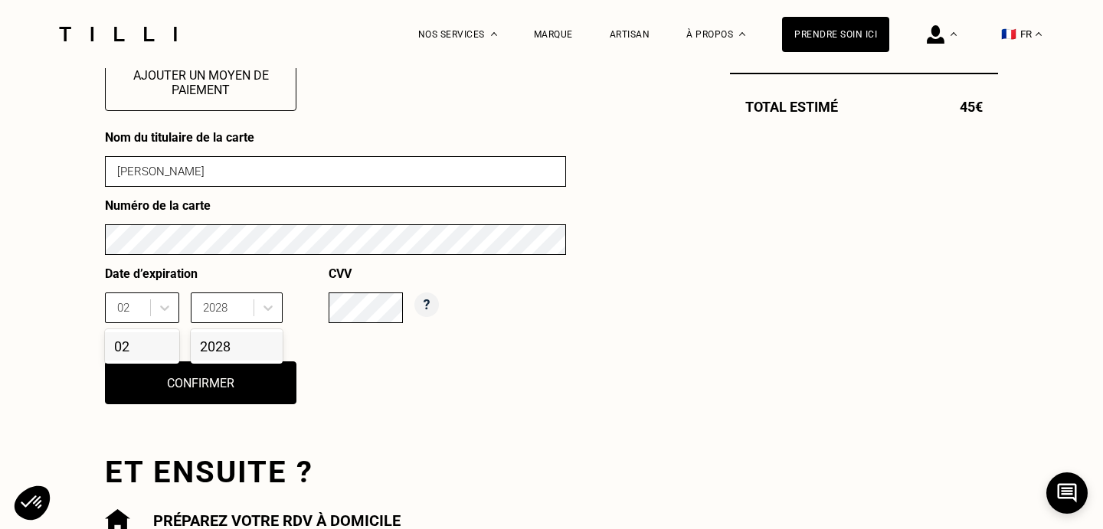
click at [225, 353] on div "2028" at bounding box center [237, 346] width 92 height 28
click at [153, 345] on div "02" at bounding box center [142, 346] width 74 height 28
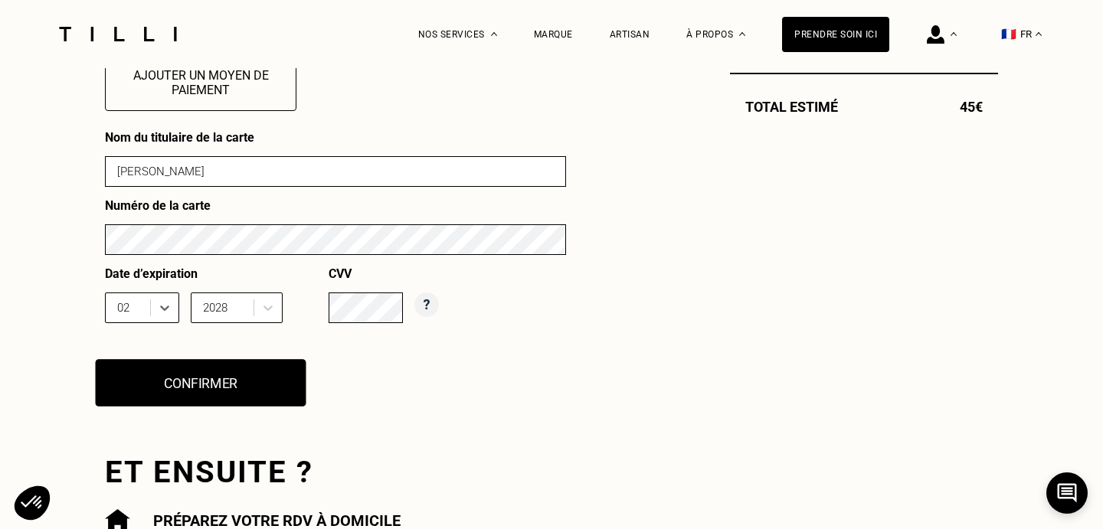
click at [225, 397] on button "Confirmer" at bounding box center [201, 382] width 211 height 47
